Goal: Navigation & Orientation: Find specific page/section

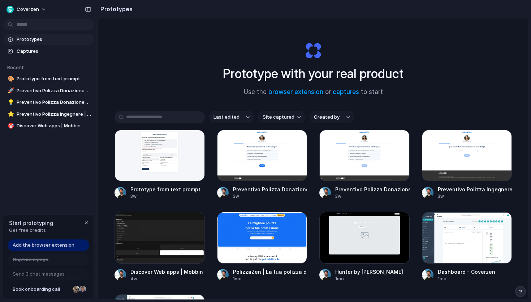
click at [68, 157] on div "Prototypes Captures Recent 🎨 Prototype from text prompt 🚀 Preventivo Polizza Do…" at bounding box center [49, 113] width 98 height 226
click at [49, 243] on span "Add the browser extension" at bounding box center [44, 244] width 62 height 7
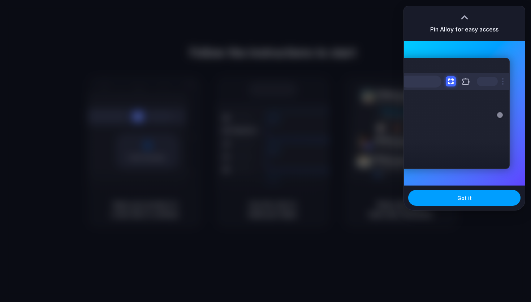
click at [472, 203] on button "Got it" at bounding box center [464, 198] width 112 height 16
